Goal: Find specific page/section: Find specific page/section

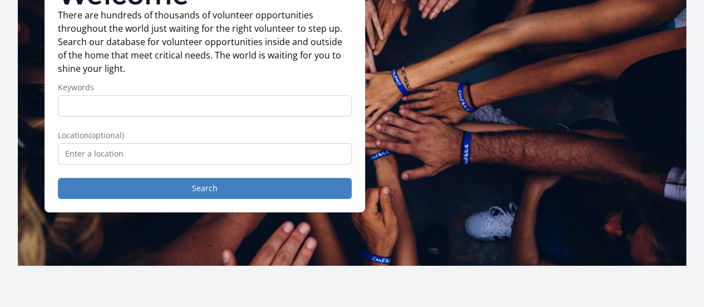
scroll to position [121, 0]
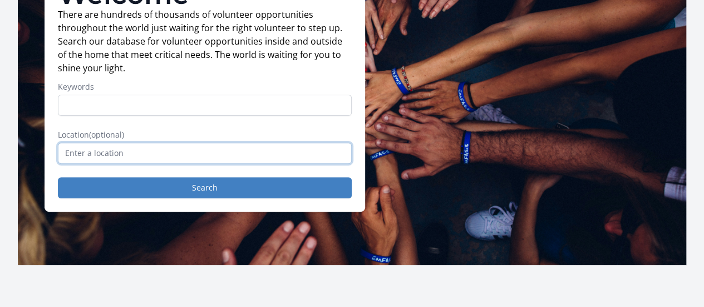
click at [100, 160] on input "text" at bounding box center [205, 152] width 294 height 21
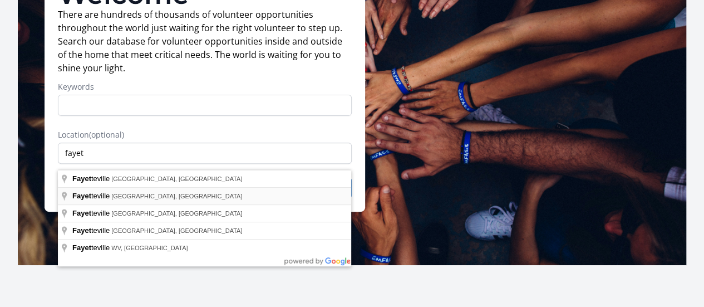
type input "Fayetteville, AR, USA"
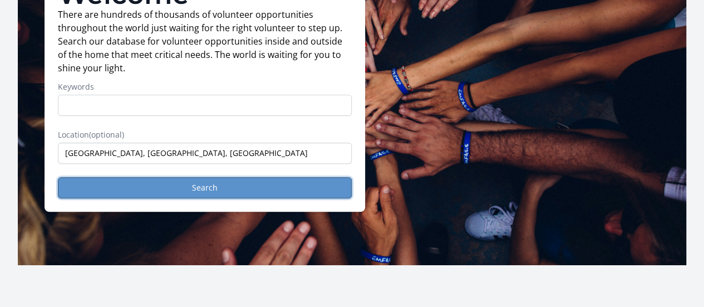
click at [197, 196] on button "Search" at bounding box center [205, 187] width 294 height 21
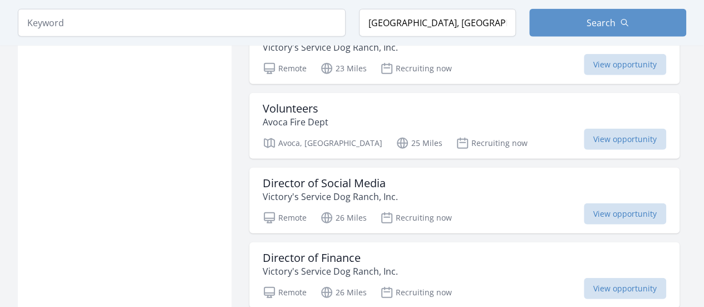
scroll to position [1340, 0]
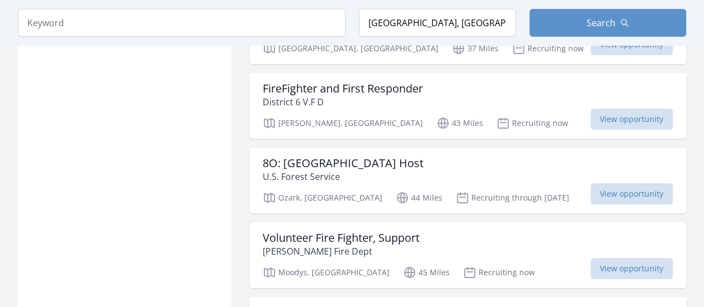
scroll to position [1962, 0]
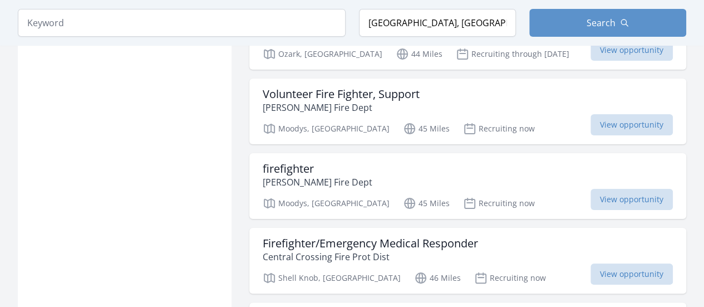
scroll to position [2097, 0]
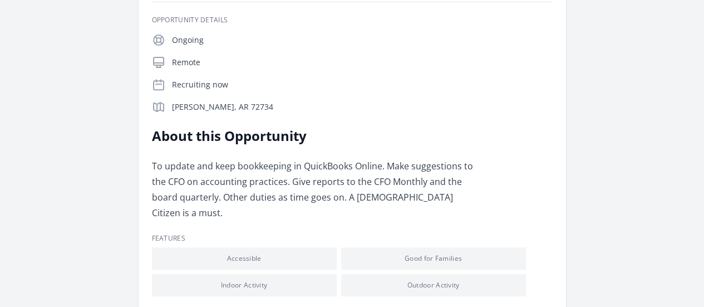
scroll to position [39, 0]
